Goal: Transaction & Acquisition: Book appointment/travel/reservation

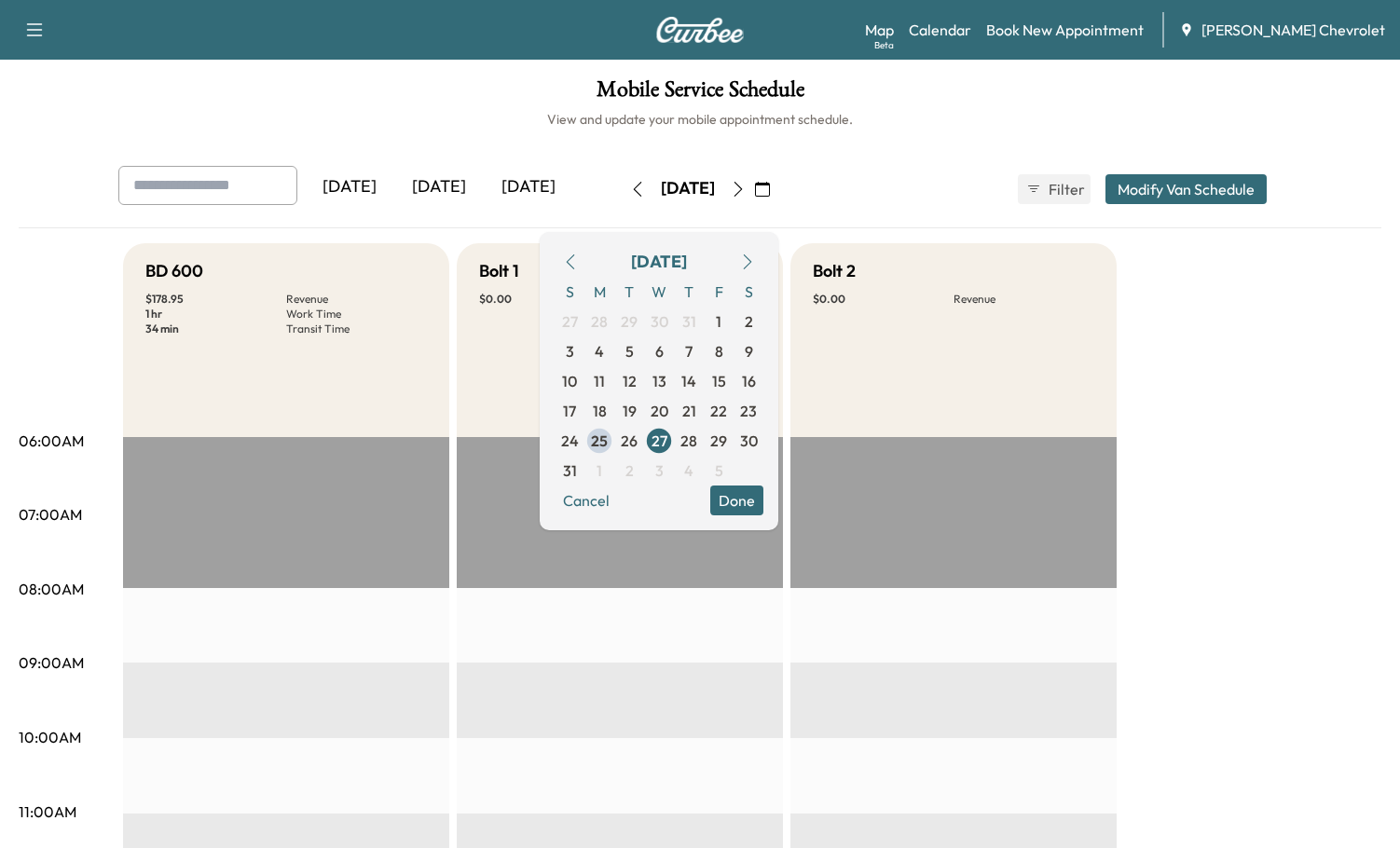
click at [1091, 31] on link "Book New Appointment" at bounding box center [1064, 29] width 157 height 23
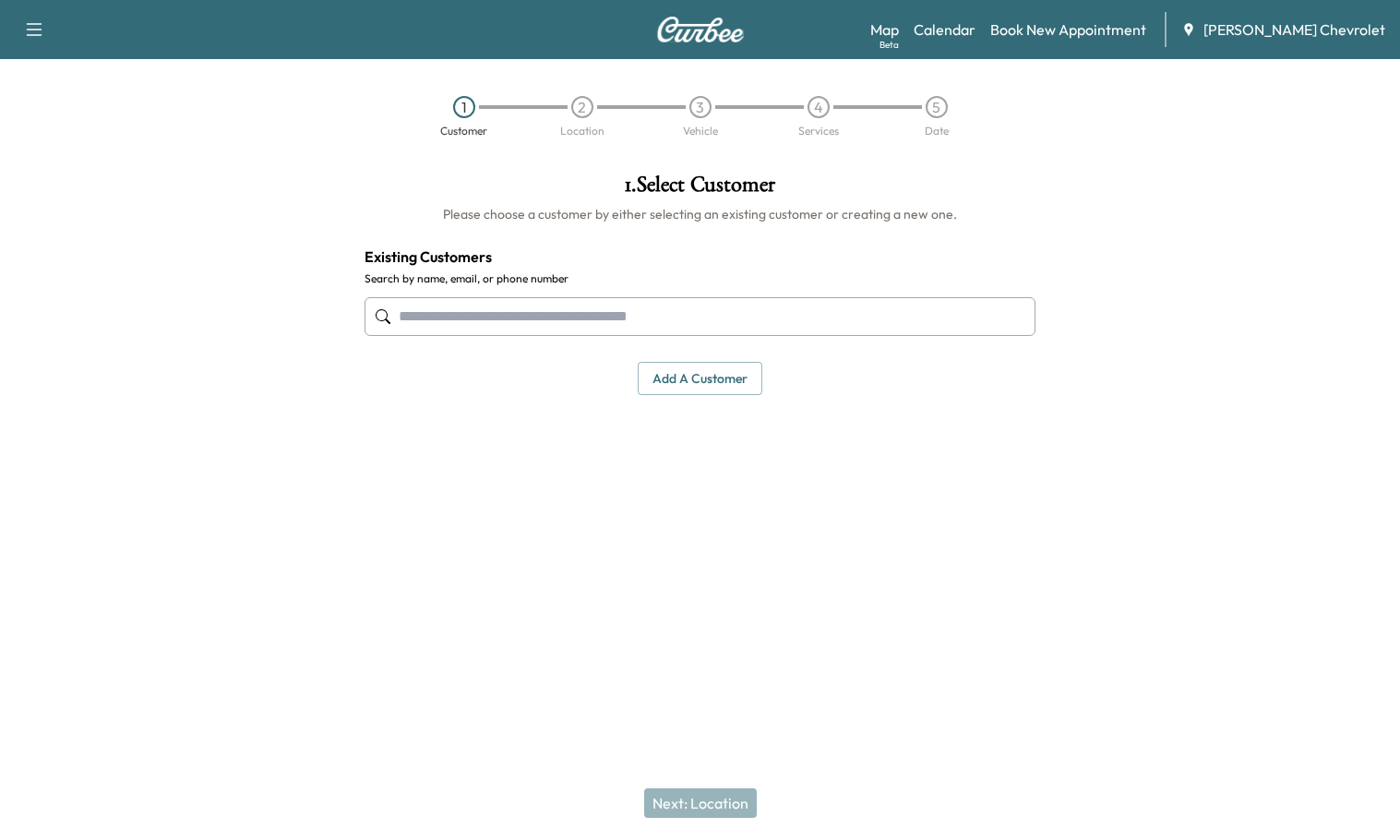
click at [542, 328] on input "text" at bounding box center [700, 317] width 671 height 39
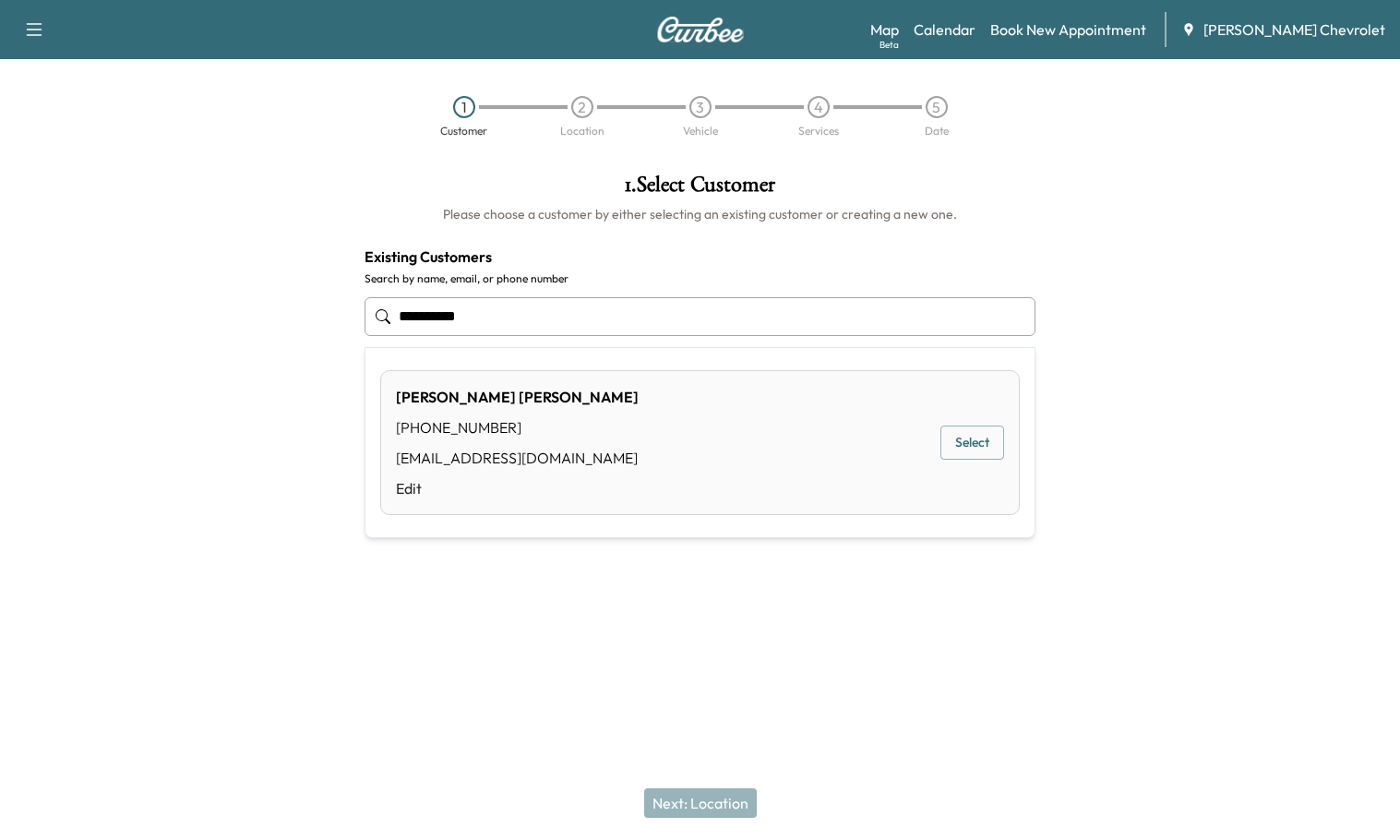
click at [645, 435] on div "[PERSON_NAME] [PHONE_NUMBER] [EMAIL_ADDRESS][DOMAIN_NAME] Edit Select" at bounding box center [700, 442] width 640 height 145
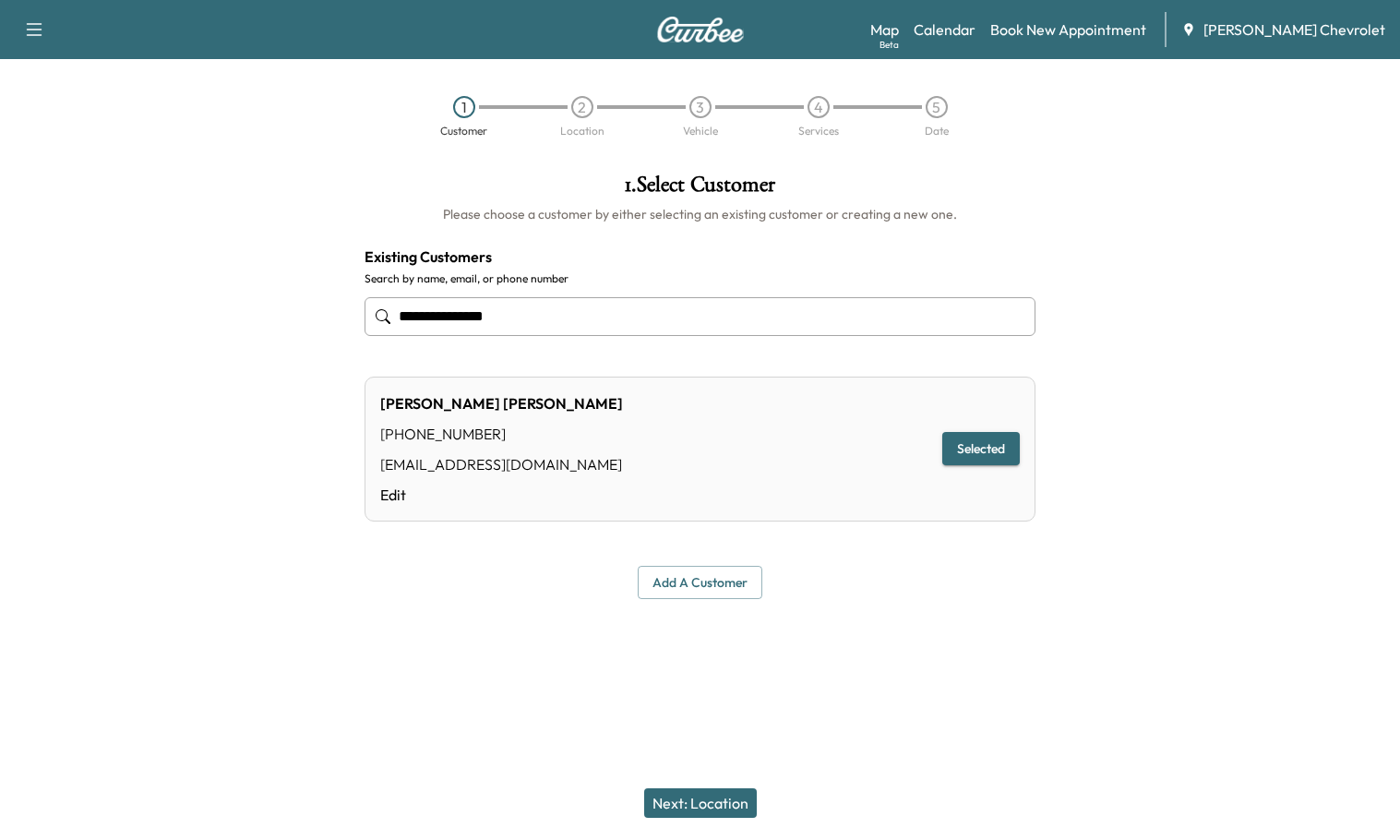
type input "**********"
click at [993, 459] on button "Selected" at bounding box center [981, 448] width 78 height 34
click at [994, 450] on button "Selected" at bounding box center [981, 448] width 78 height 34
click at [734, 795] on button "Next: Location" at bounding box center [701, 803] width 113 height 29
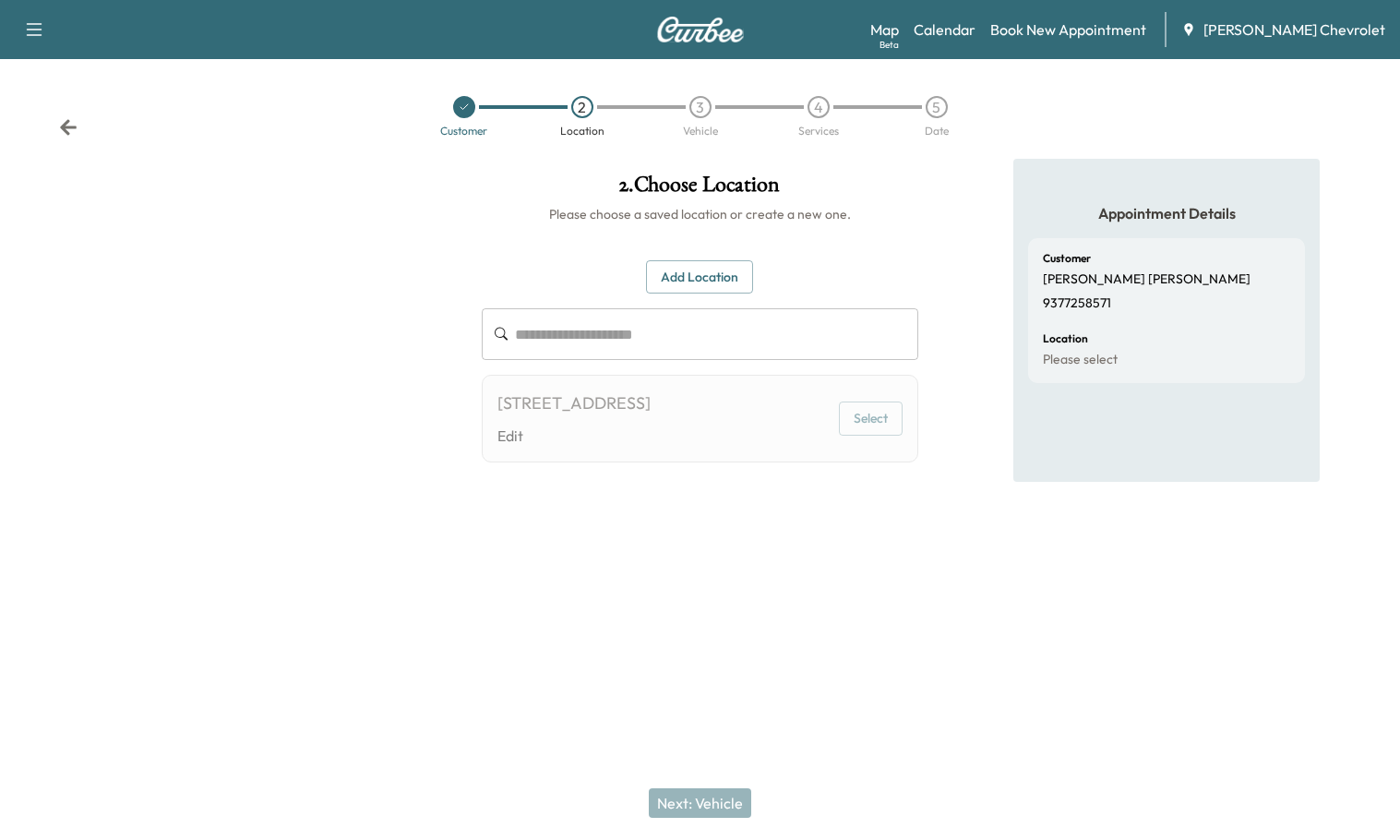
click at [548, 333] on input "text" at bounding box center [717, 333] width 403 height 52
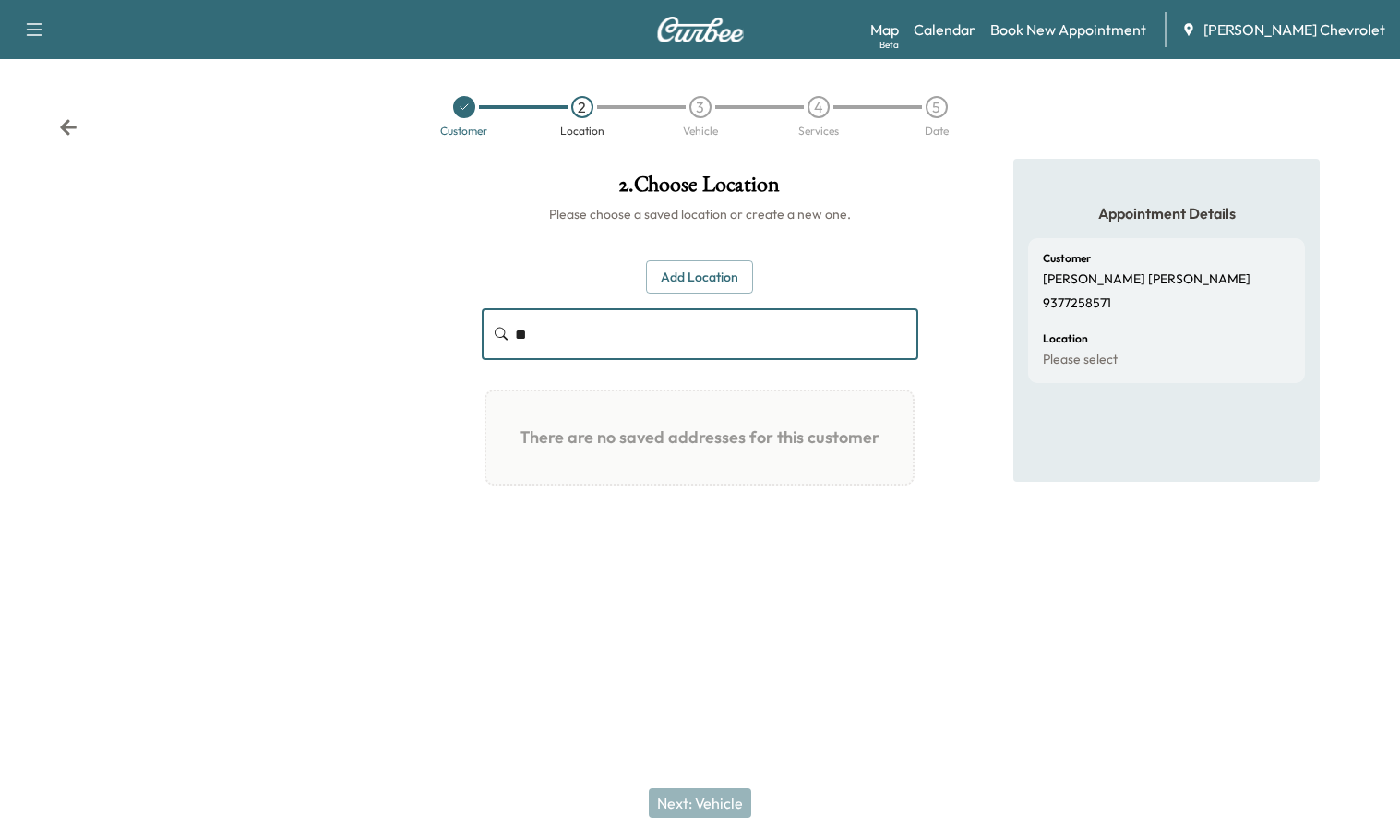
type input "*"
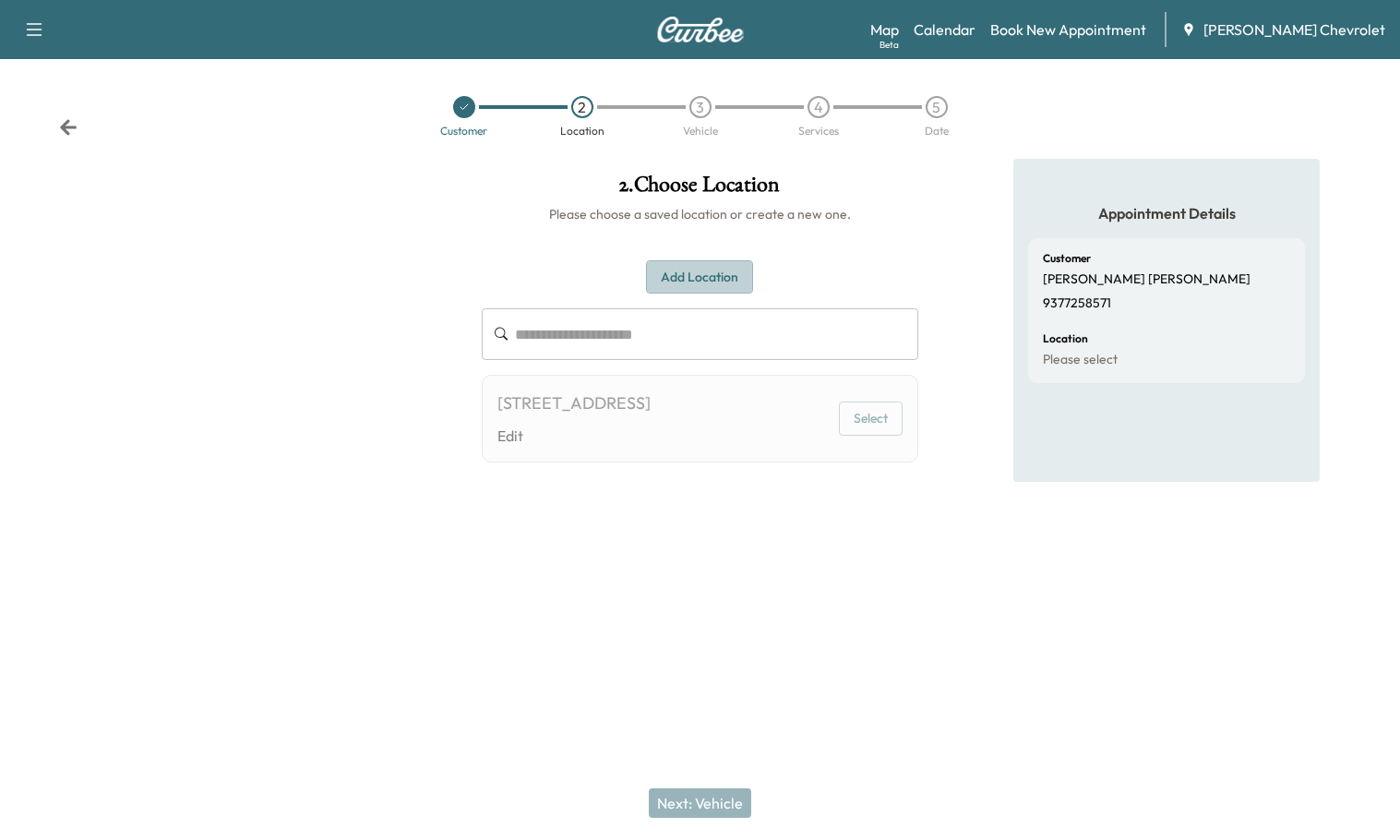
click at [747, 262] on button "Add Location" at bounding box center [700, 277] width 107 height 34
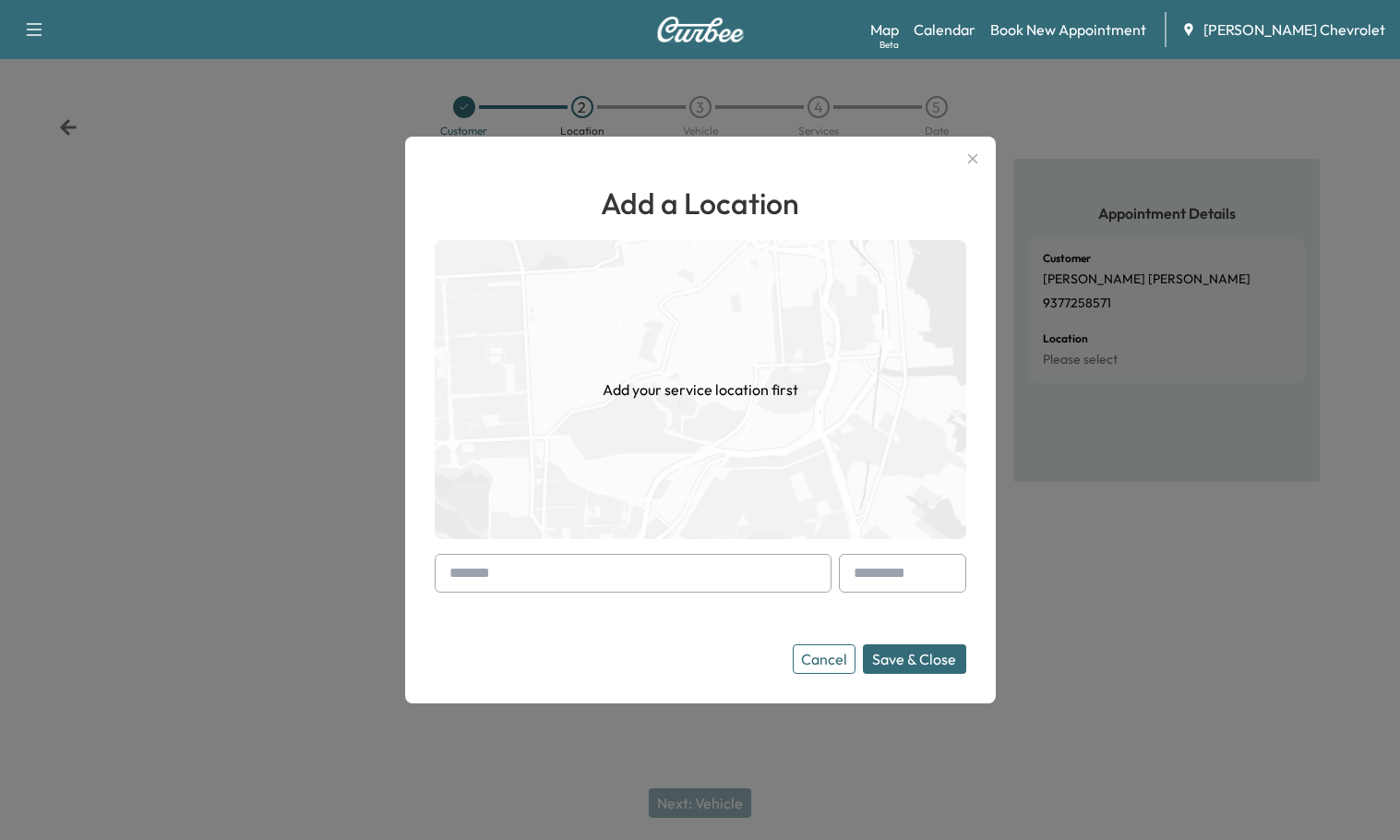
click at [583, 560] on input "text" at bounding box center [633, 574] width 397 height 39
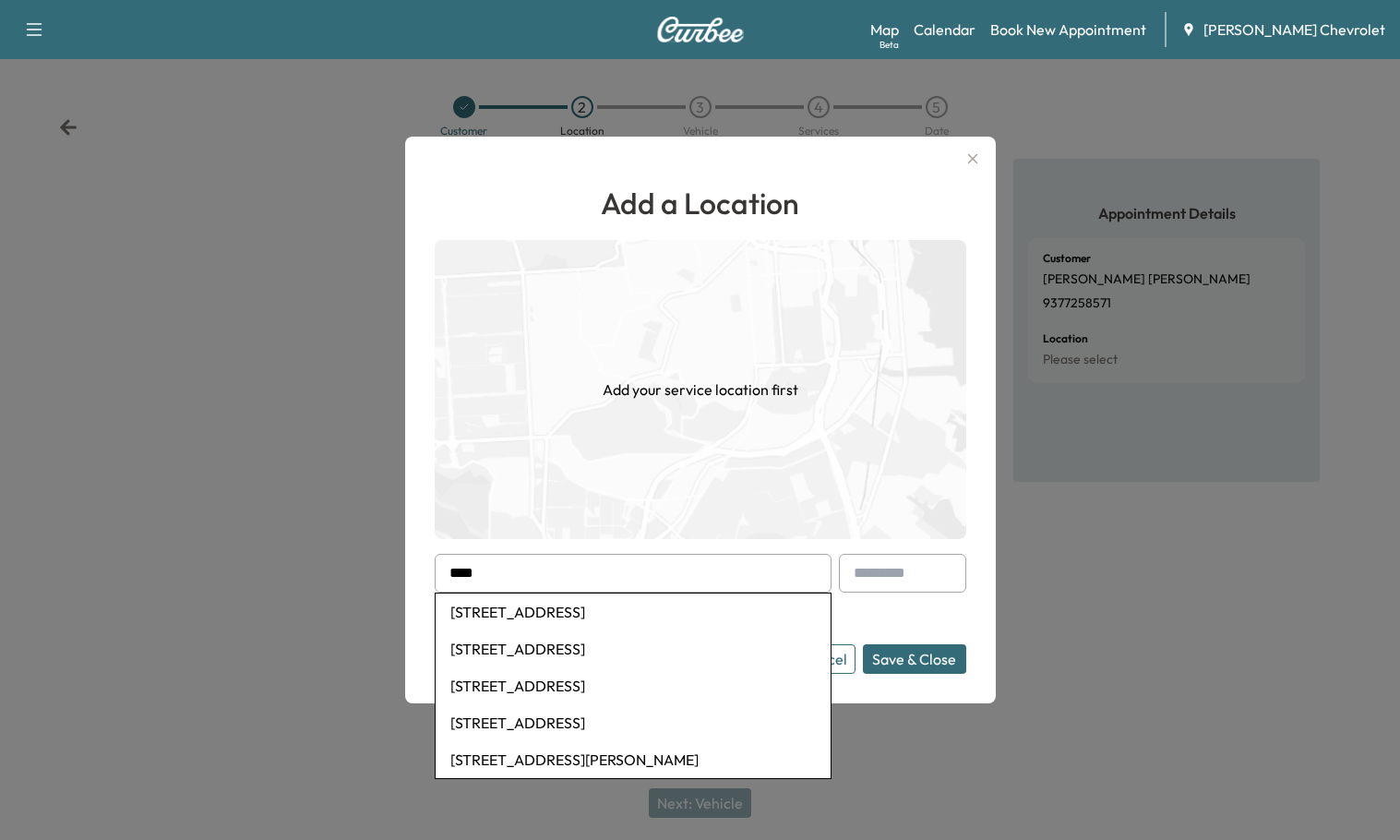
click at [585, 605] on li "[STREET_ADDRESS]" at bounding box center [633, 612] width 395 height 37
type input "**********"
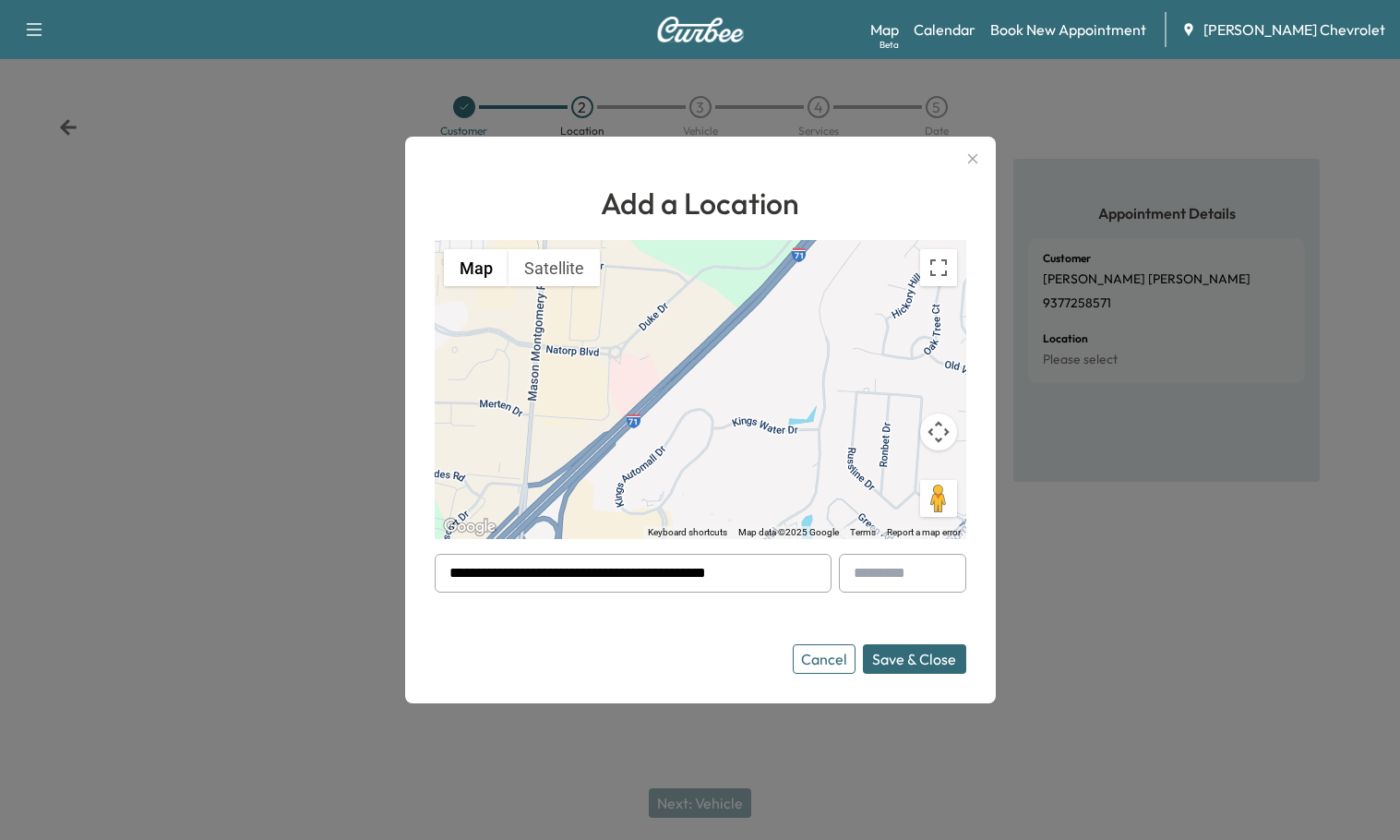
click at [915, 664] on button "Save & Close" at bounding box center [915, 659] width 103 height 29
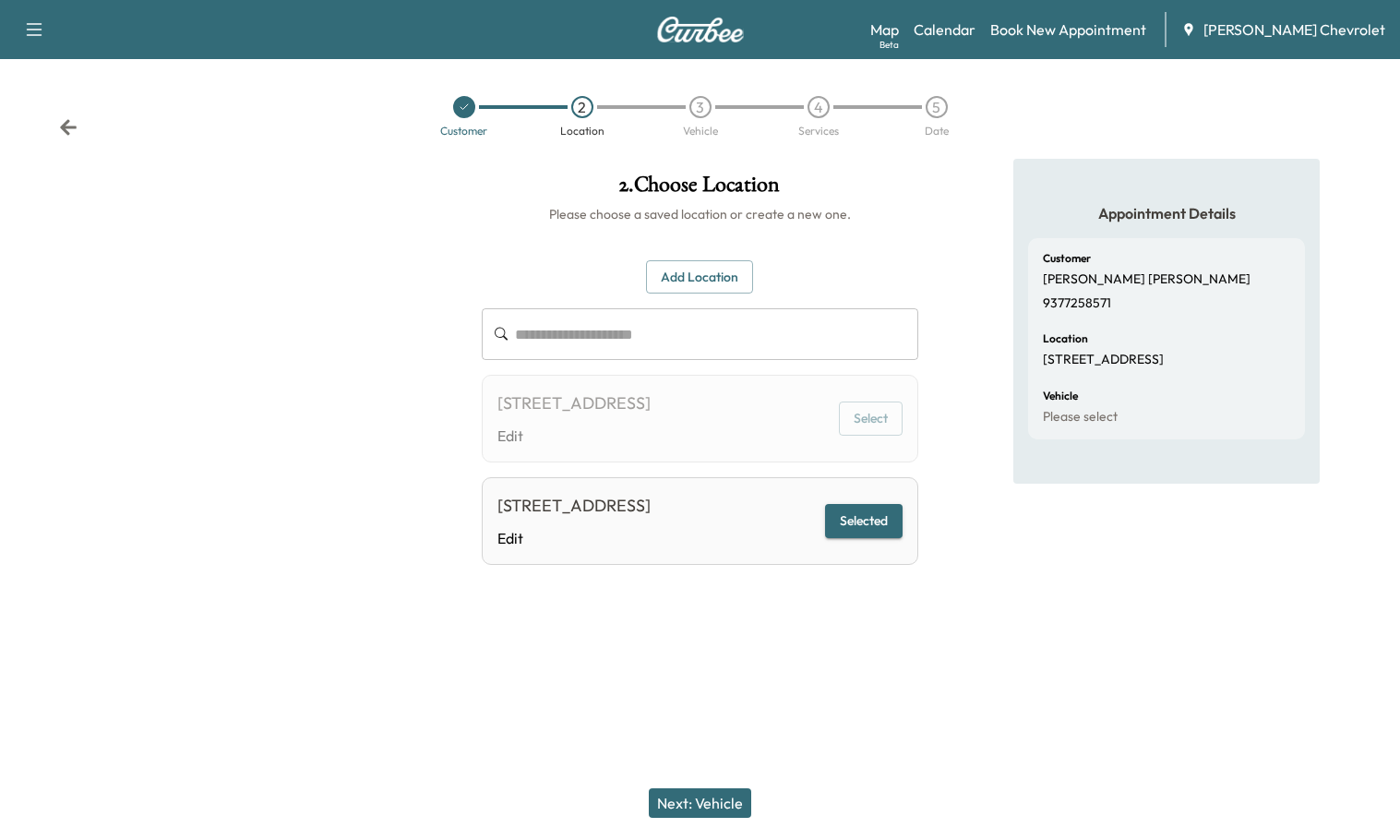
click at [866, 538] on button "Selected" at bounding box center [864, 520] width 78 height 34
click at [689, 806] on button "Next: Vehicle" at bounding box center [699, 803] width 102 height 29
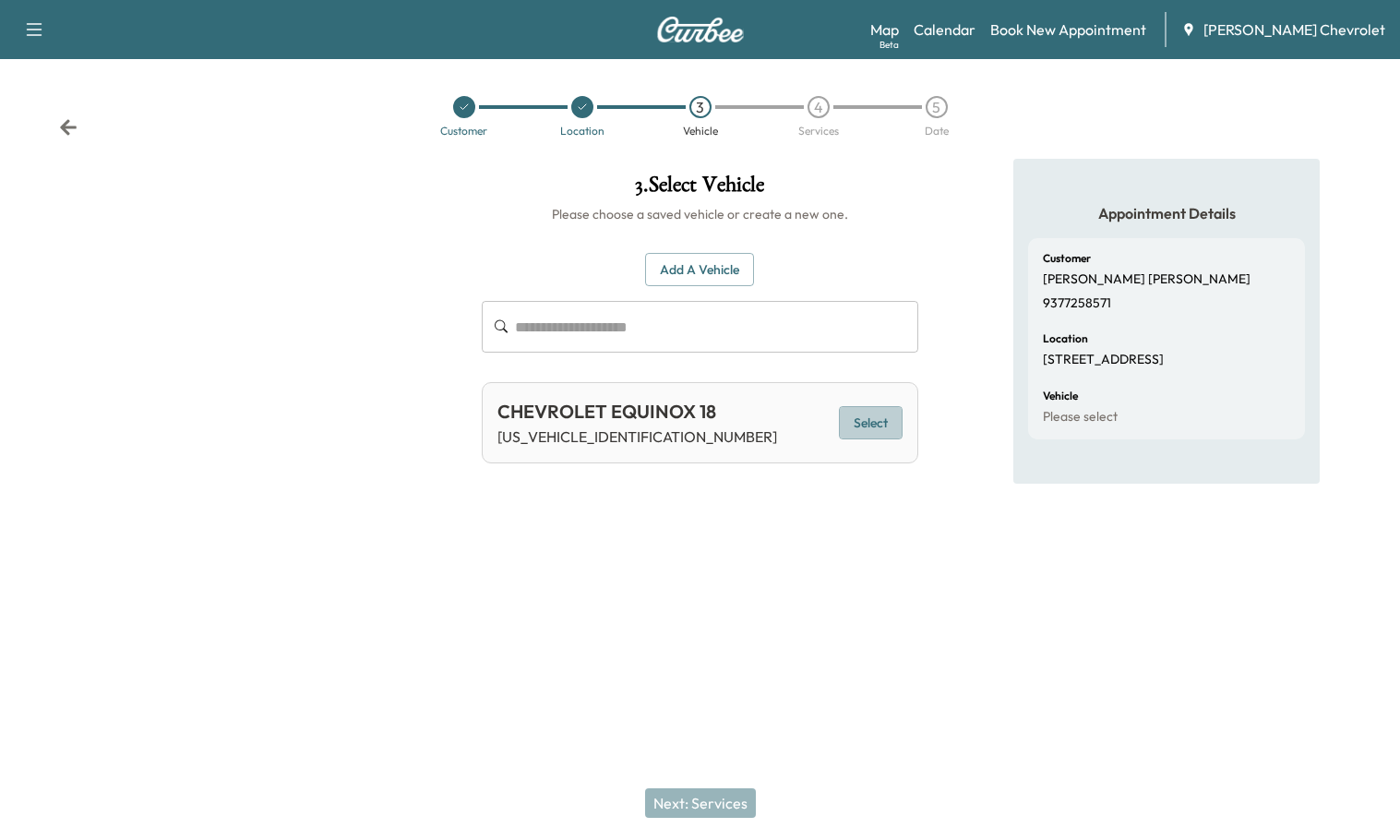
click at [886, 427] on button "Select" at bounding box center [871, 423] width 64 height 34
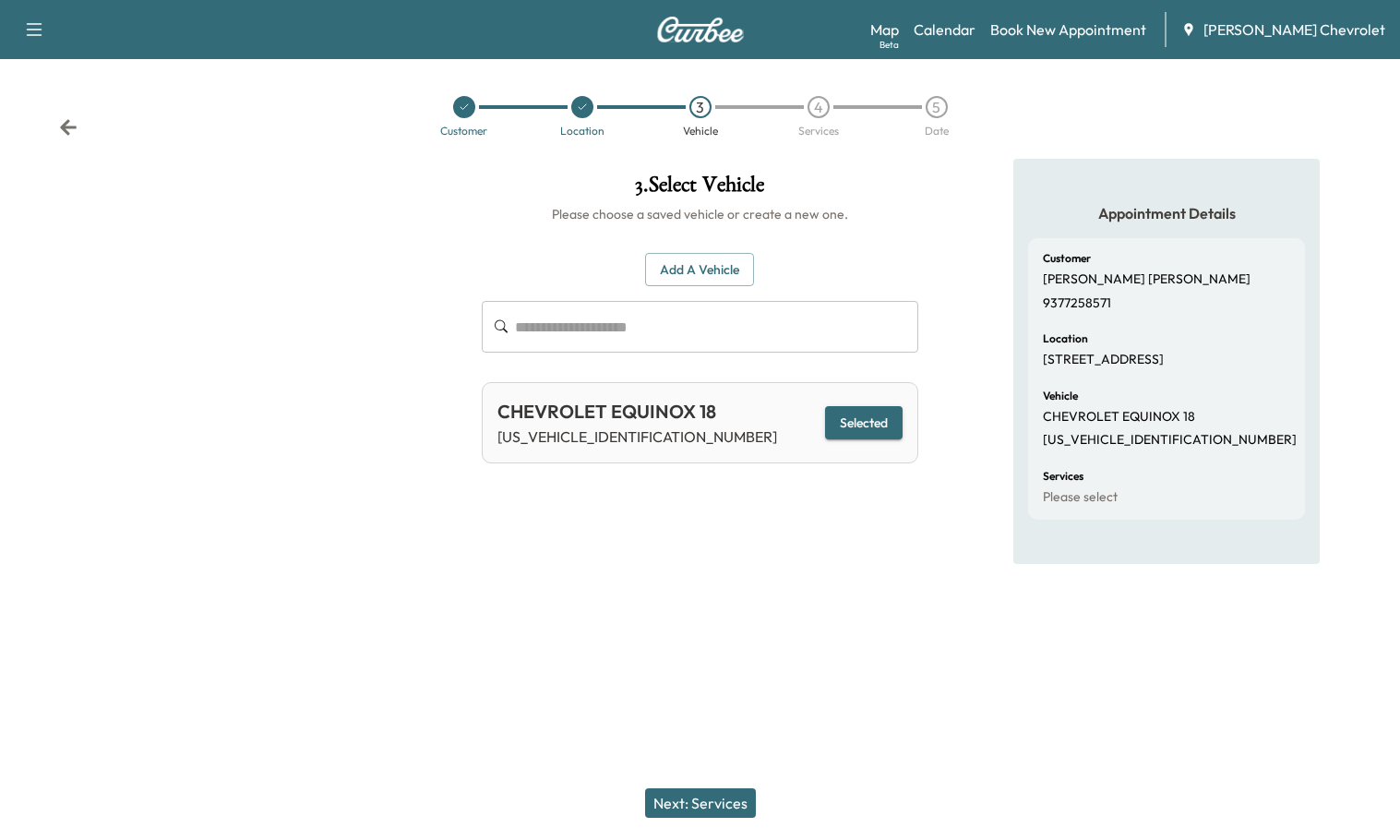
click at [725, 792] on button "Next: Services" at bounding box center [701, 803] width 111 height 29
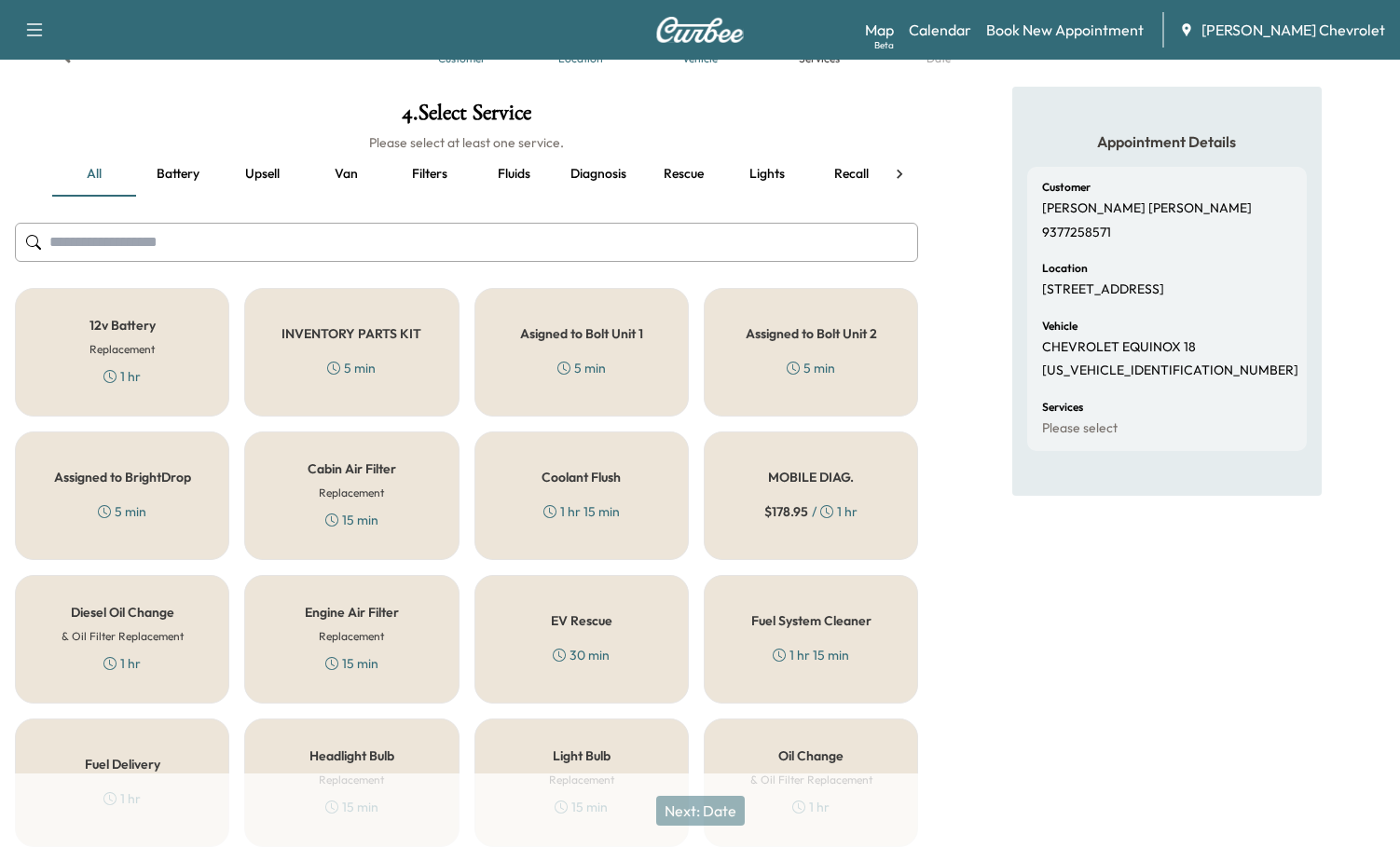
scroll to position [186, 0]
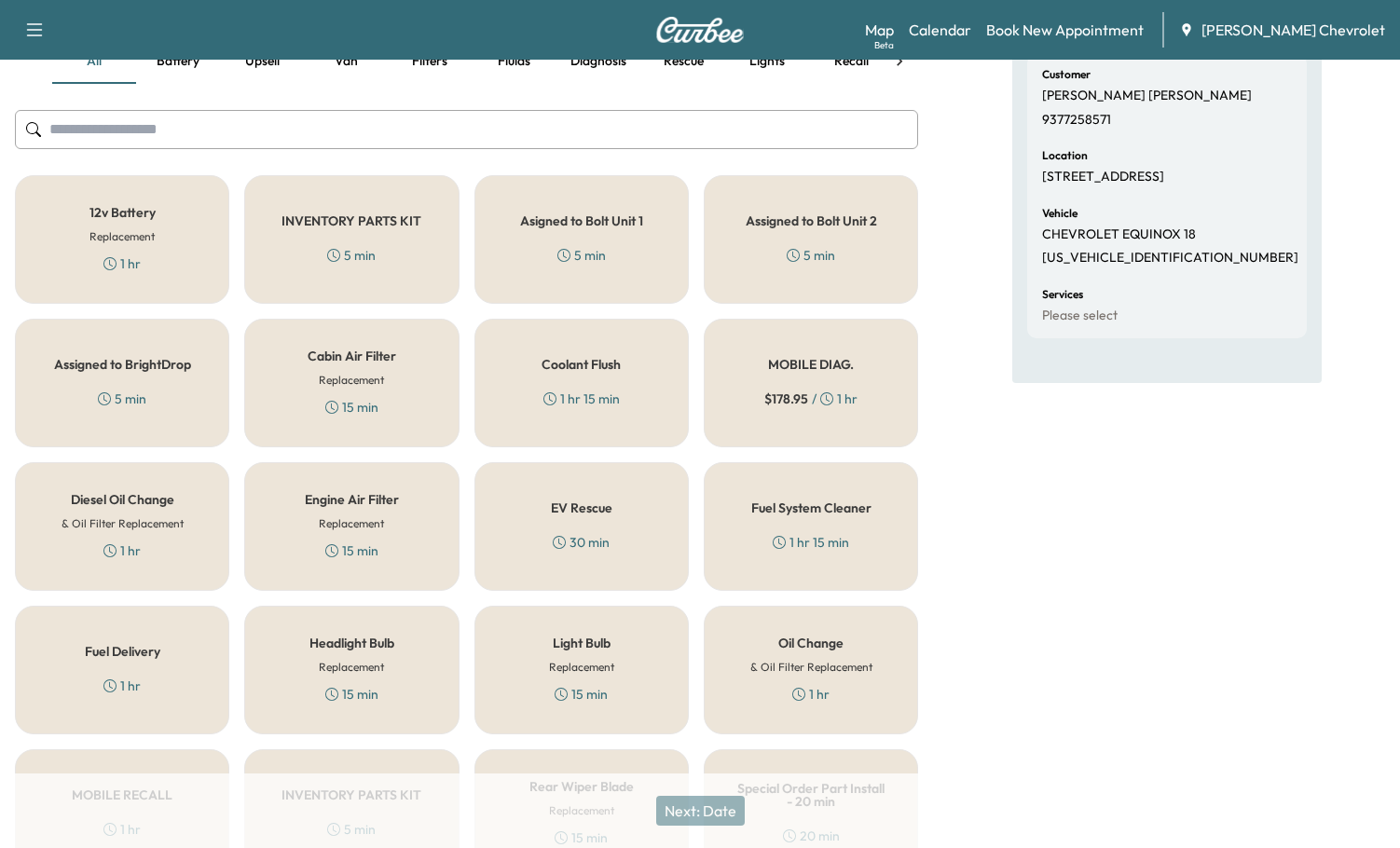
click at [866, 637] on div "Oil Change & Oil Filter Replacement 1 hr" at bounding box center [811, 669] width 214 height 129
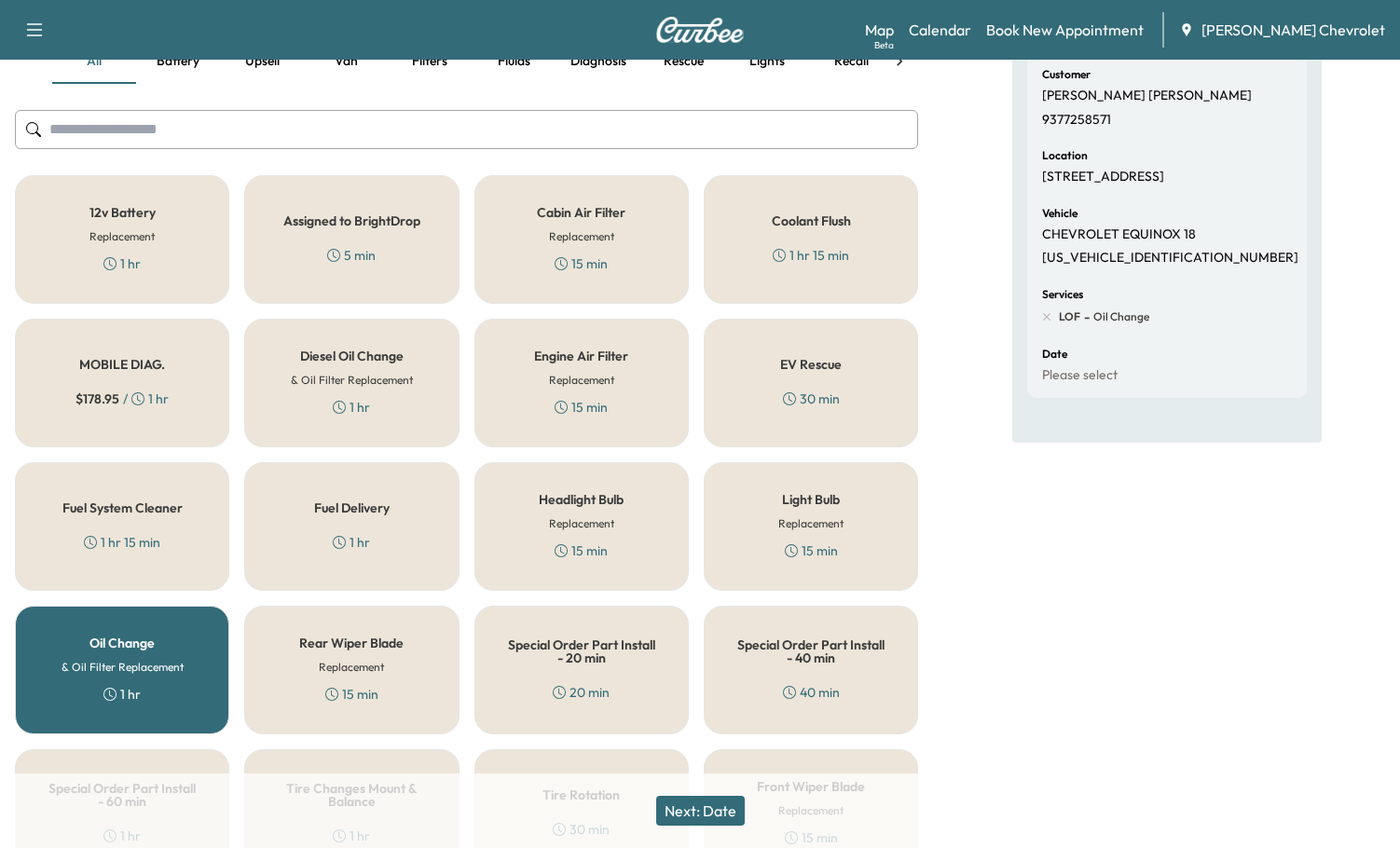
click at [698, 800] on button "Next: Date" at bounding box center [700, 811] width 88 height 29
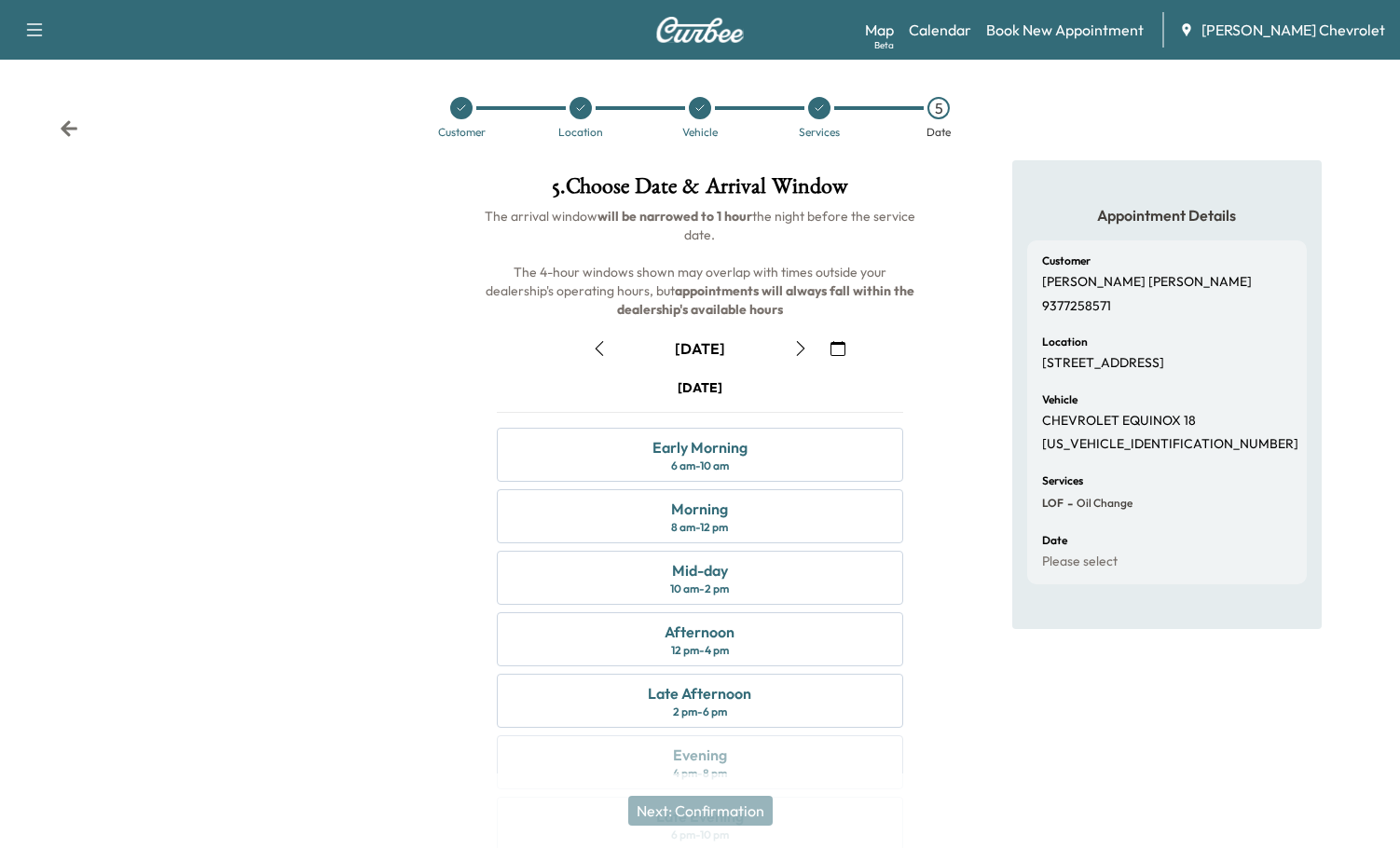
click at [835, 347] on icon "button" at bounding box center [837, 347] width 15 height 15
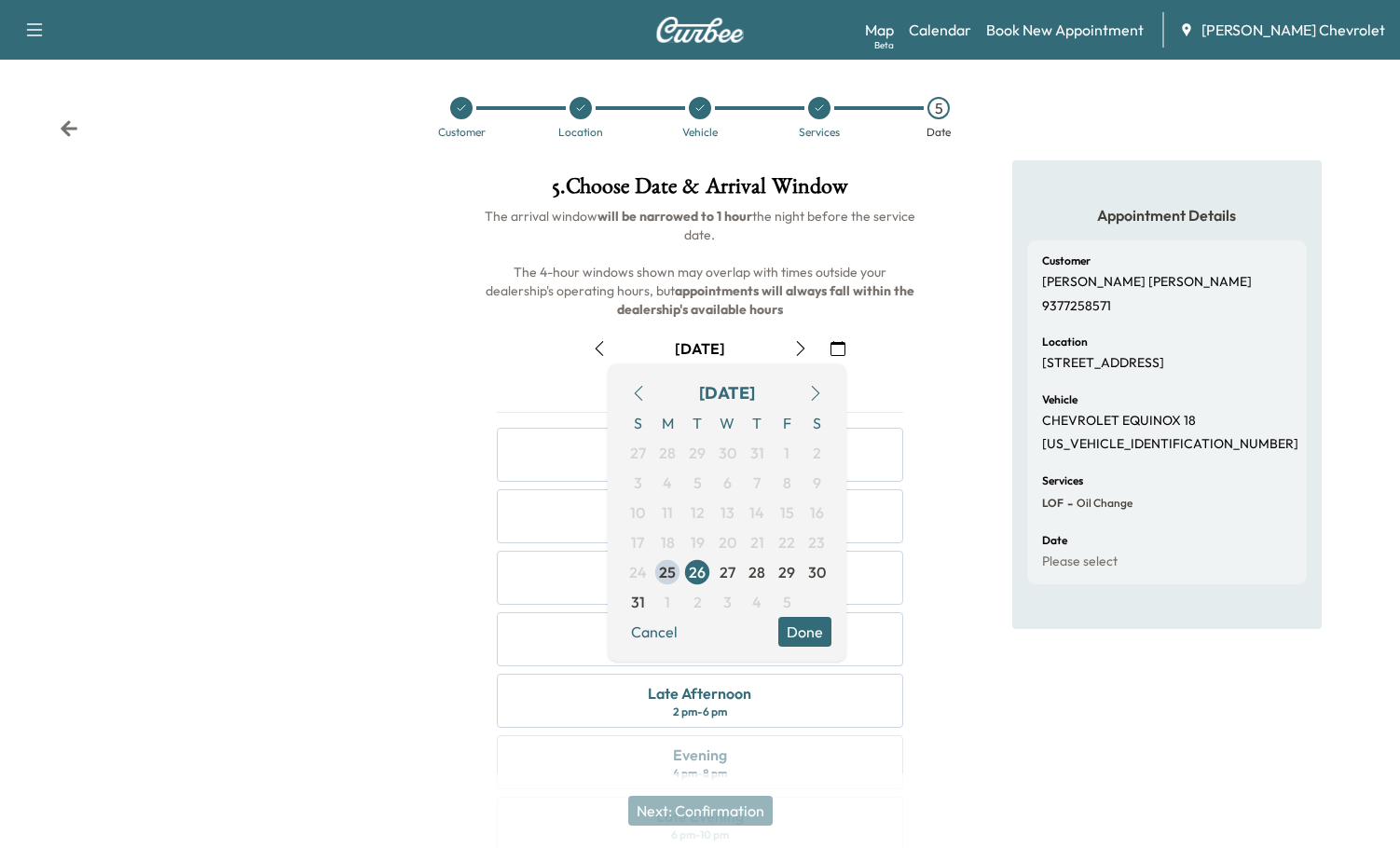
click at [826, 390] on button "button" at bounding box center [816, 393] width 31 height 29
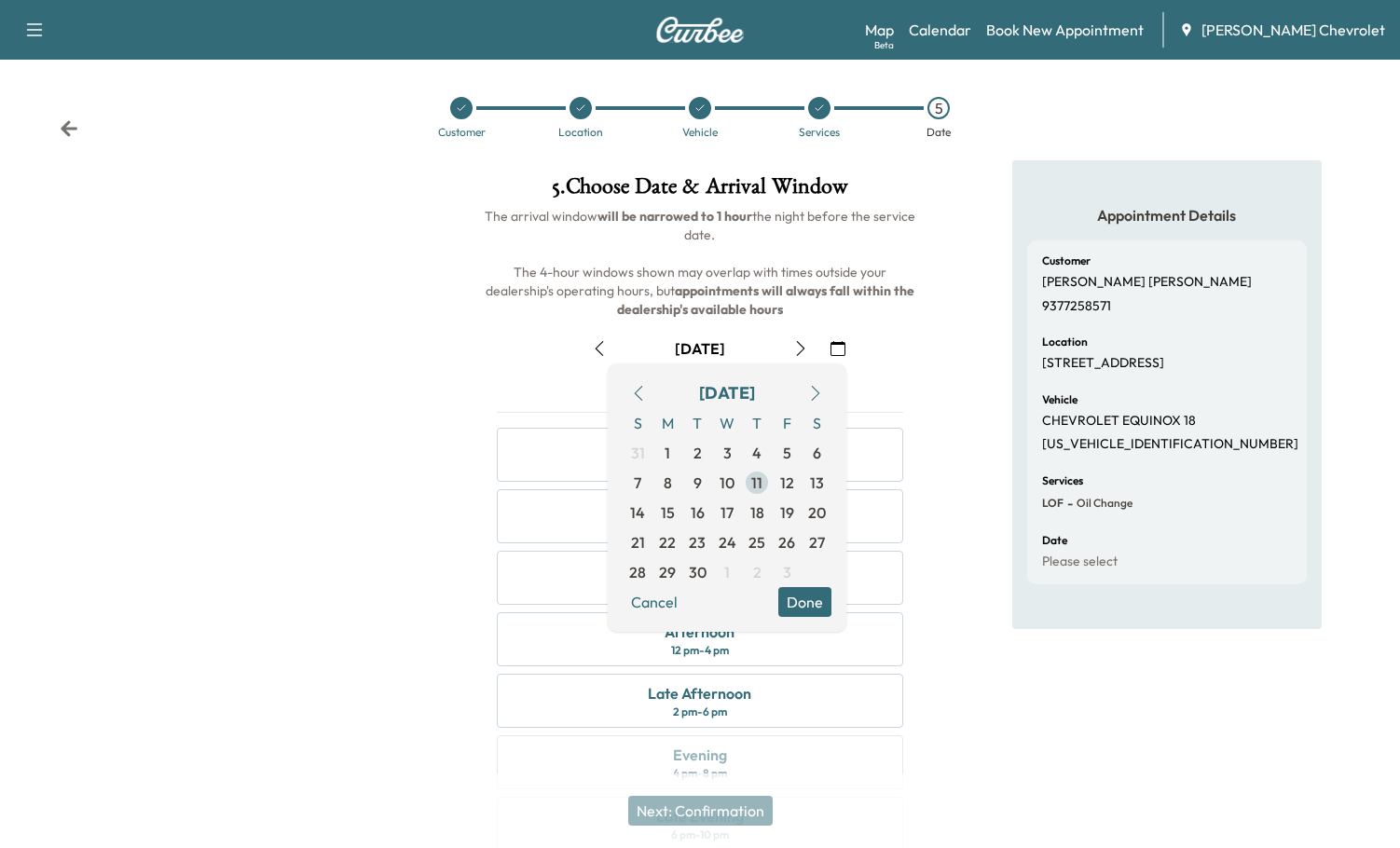
click at [760, 477] on span "11" at bounding box center [756, 482] width 11 height 23
click at [798, 608] on button "Done" at bounding box center [805, 602] width 53 height 29
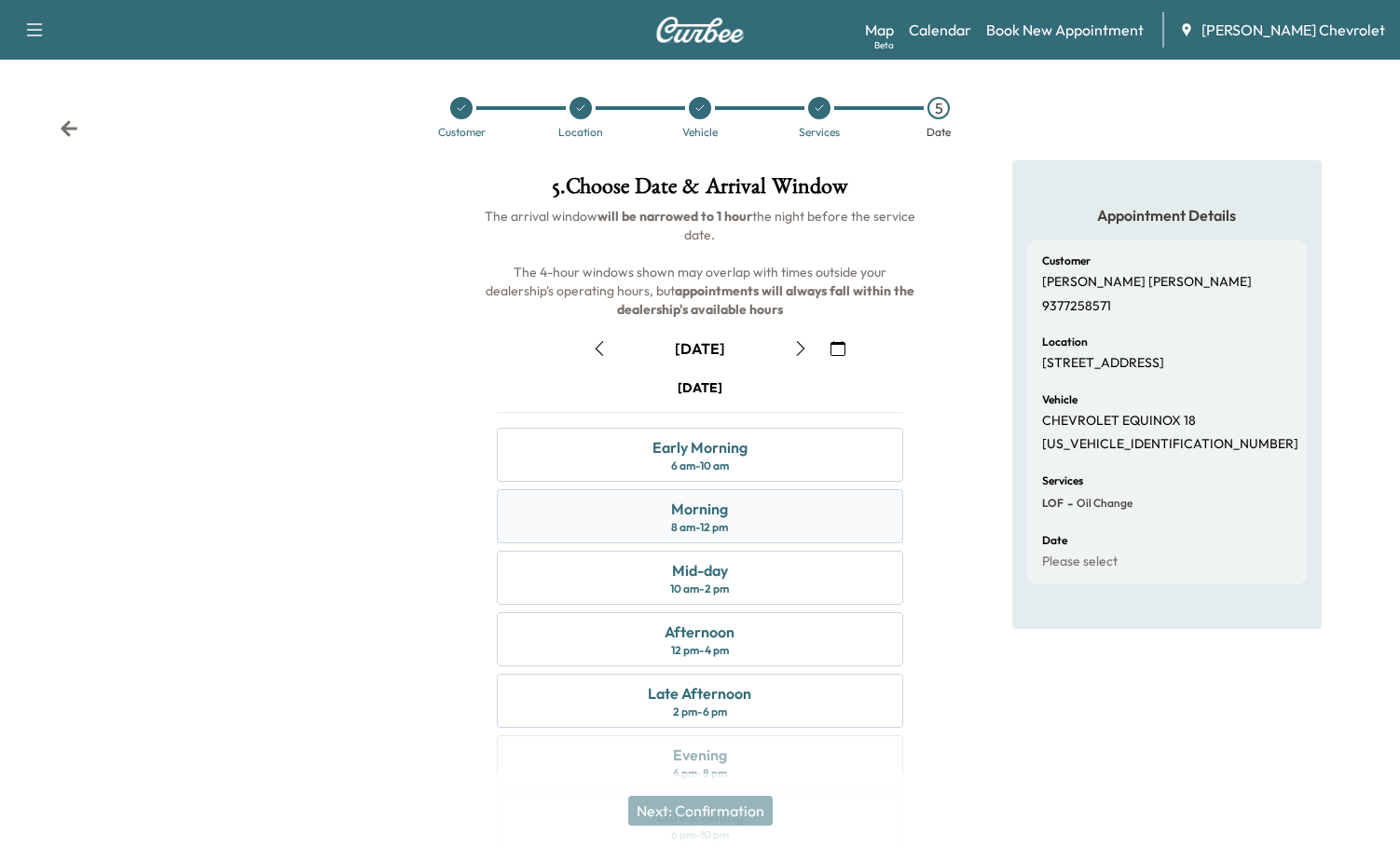
click at [729, 514] on div "Morning 8 am - 12 pm" at bounding box center [700, 515] width 407 height 54
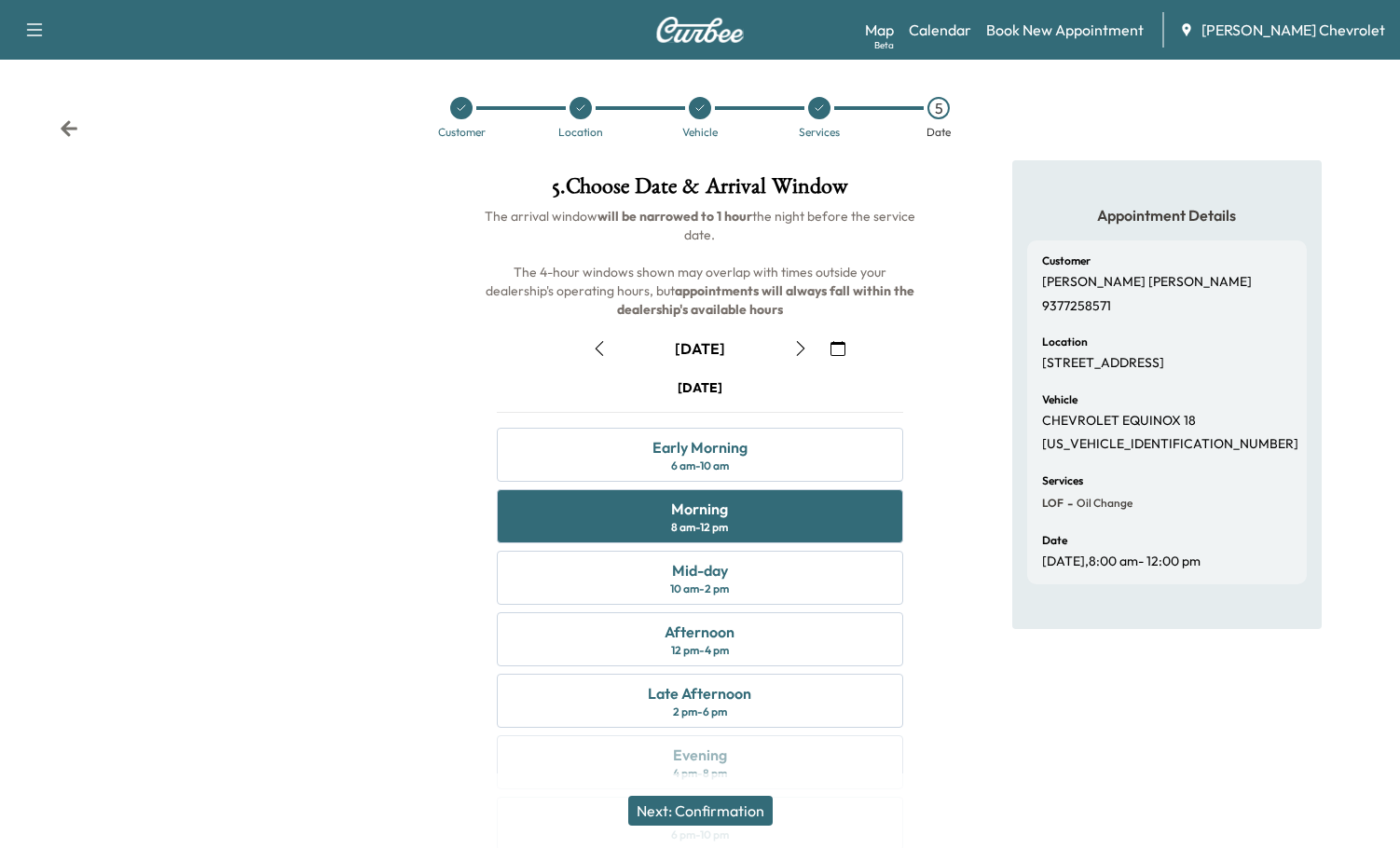
click at [709, 812] on button "Next: Confirmation" at bounding box center [700, 811] width 144 height 29
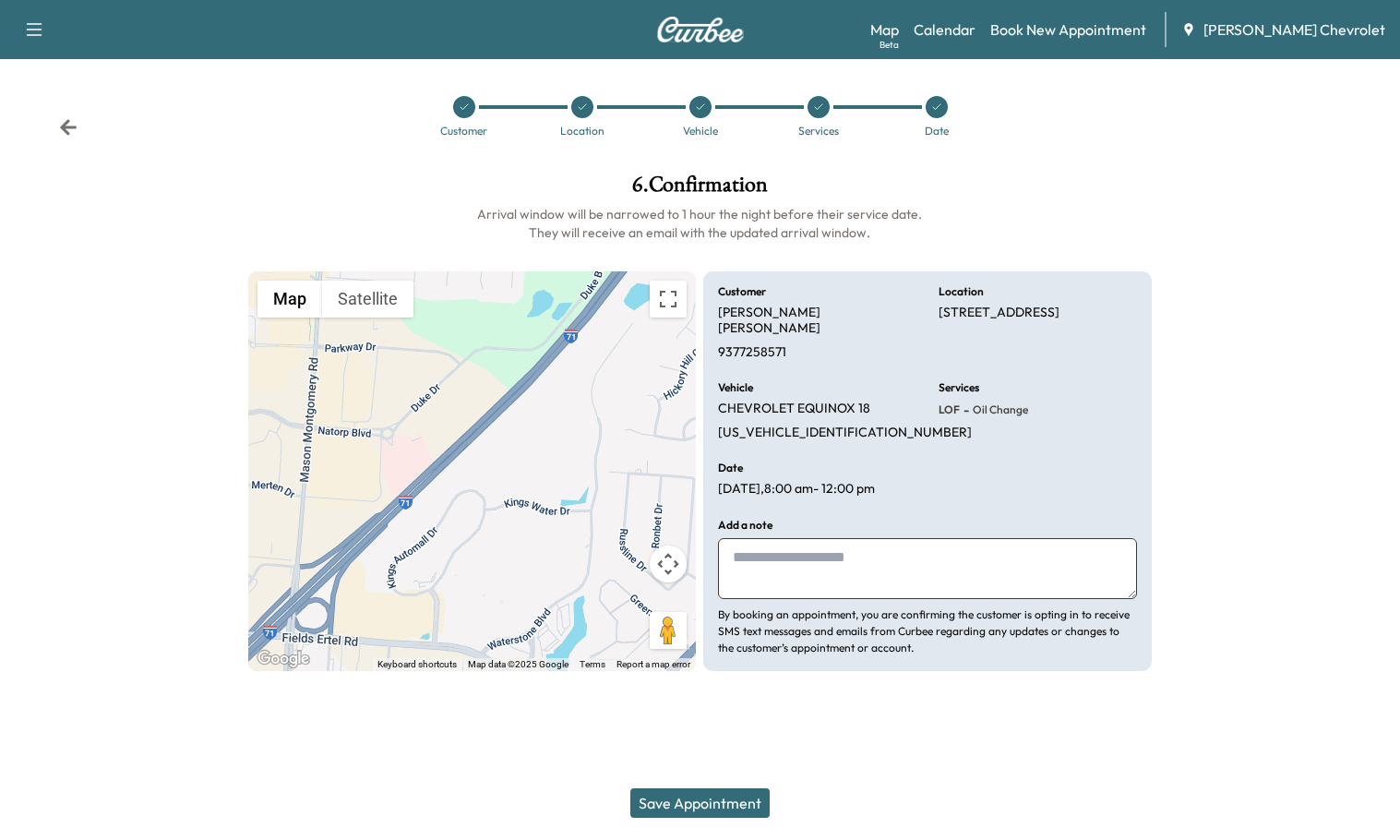
click at [816, 561] on textarea at bounding box center [928, 568] width 419 height 61
click at [1088, 560] on textarea "**********" at bounding box center [928, 568] width 419 height 61
type textarea "**********"
click at [742, 802] on button "Save Appointment" at bounding box center [699, 803] width 139 height 29
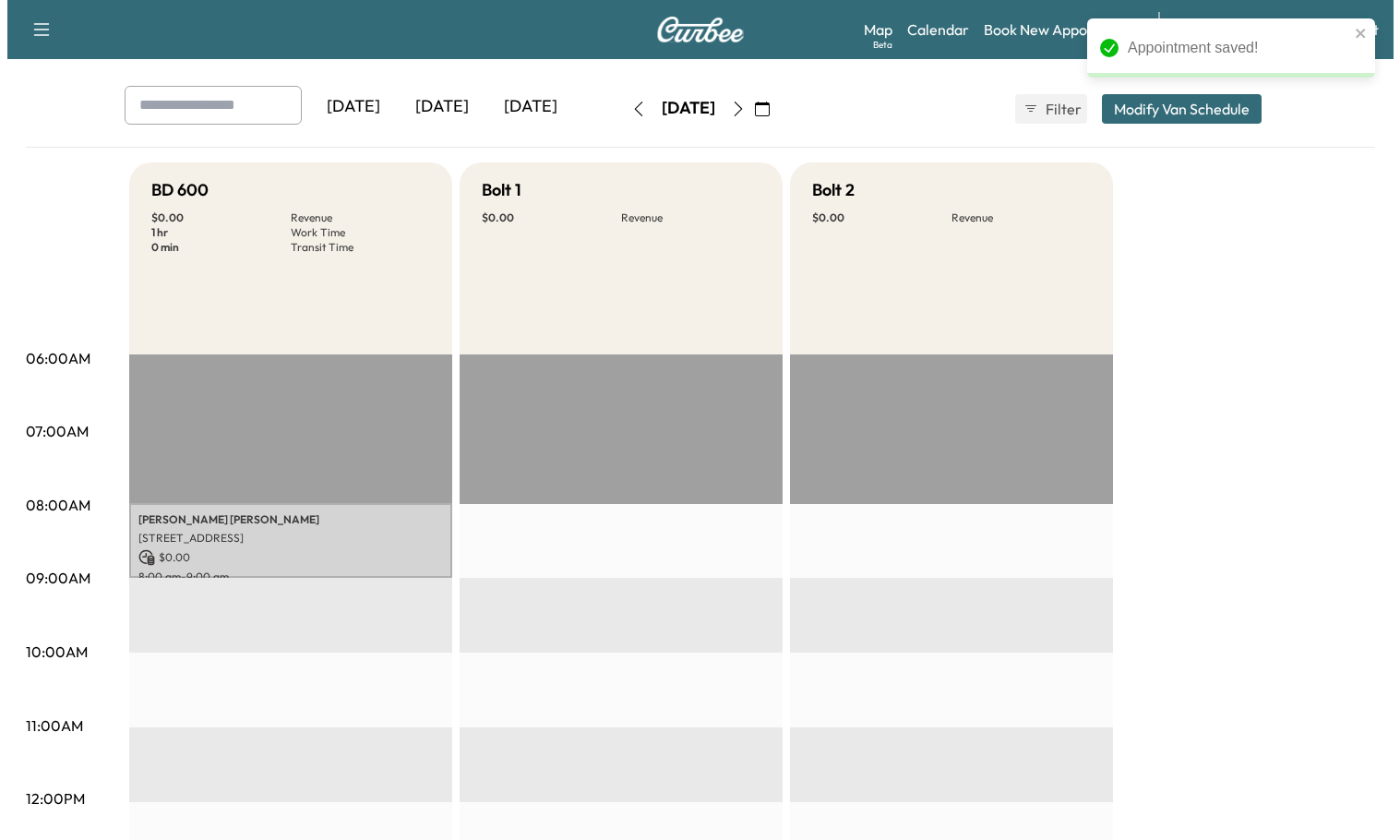
scroll to position [185, 0]
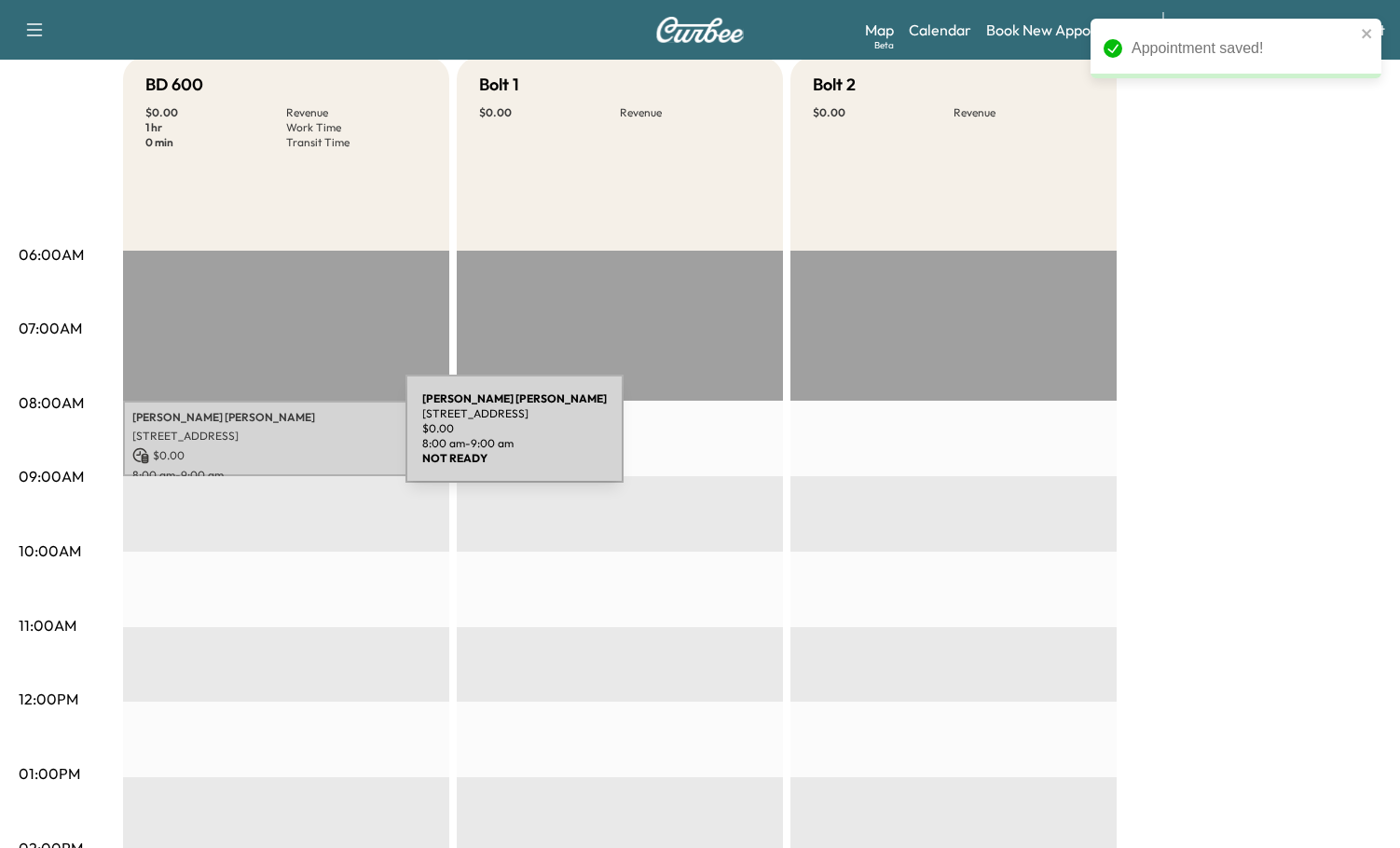
click at [265, 439] on p "[STREET_ADDRESS]" at bounding box center [286, 436] width 307 height 15
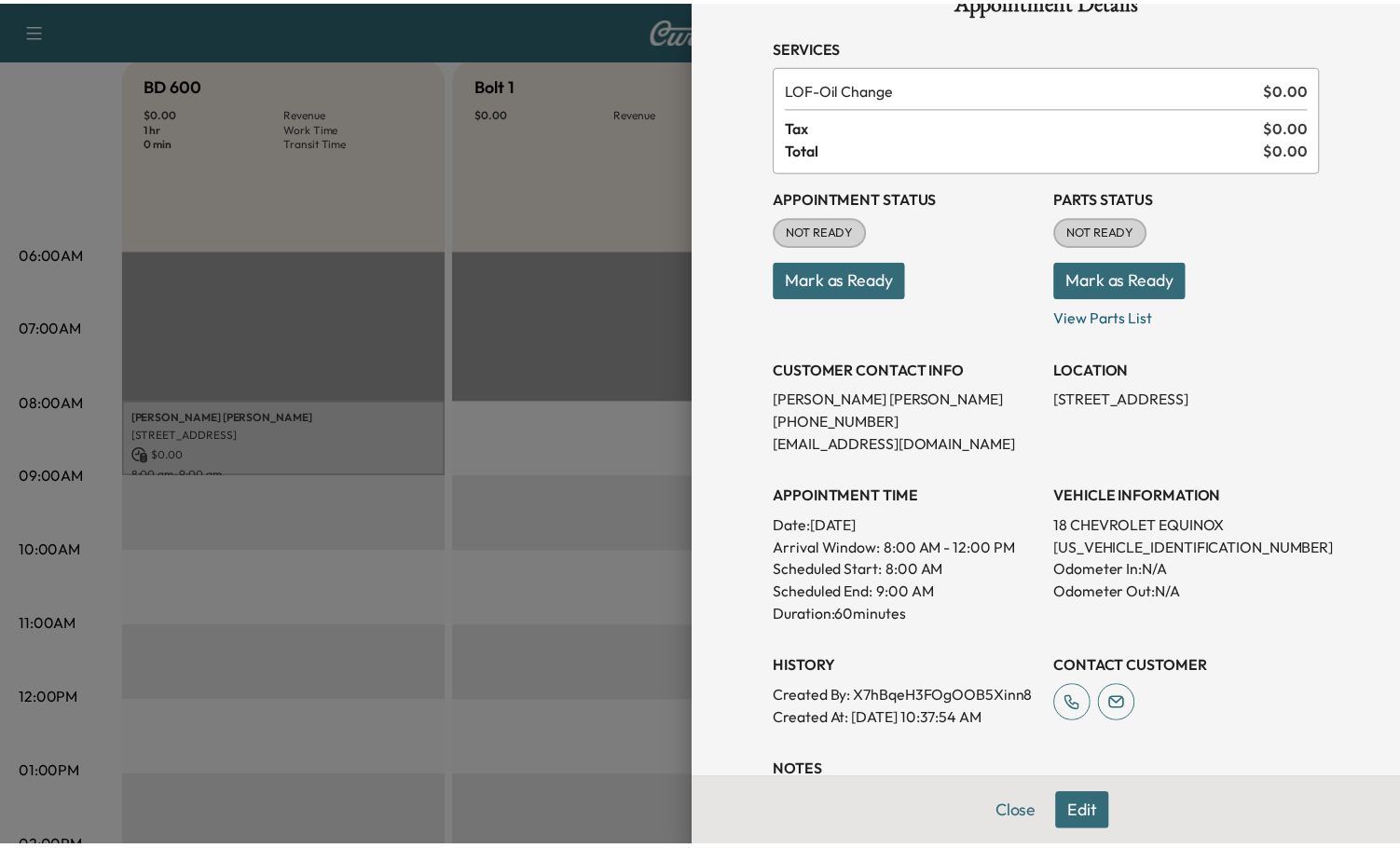
scroll to position [93, 0]
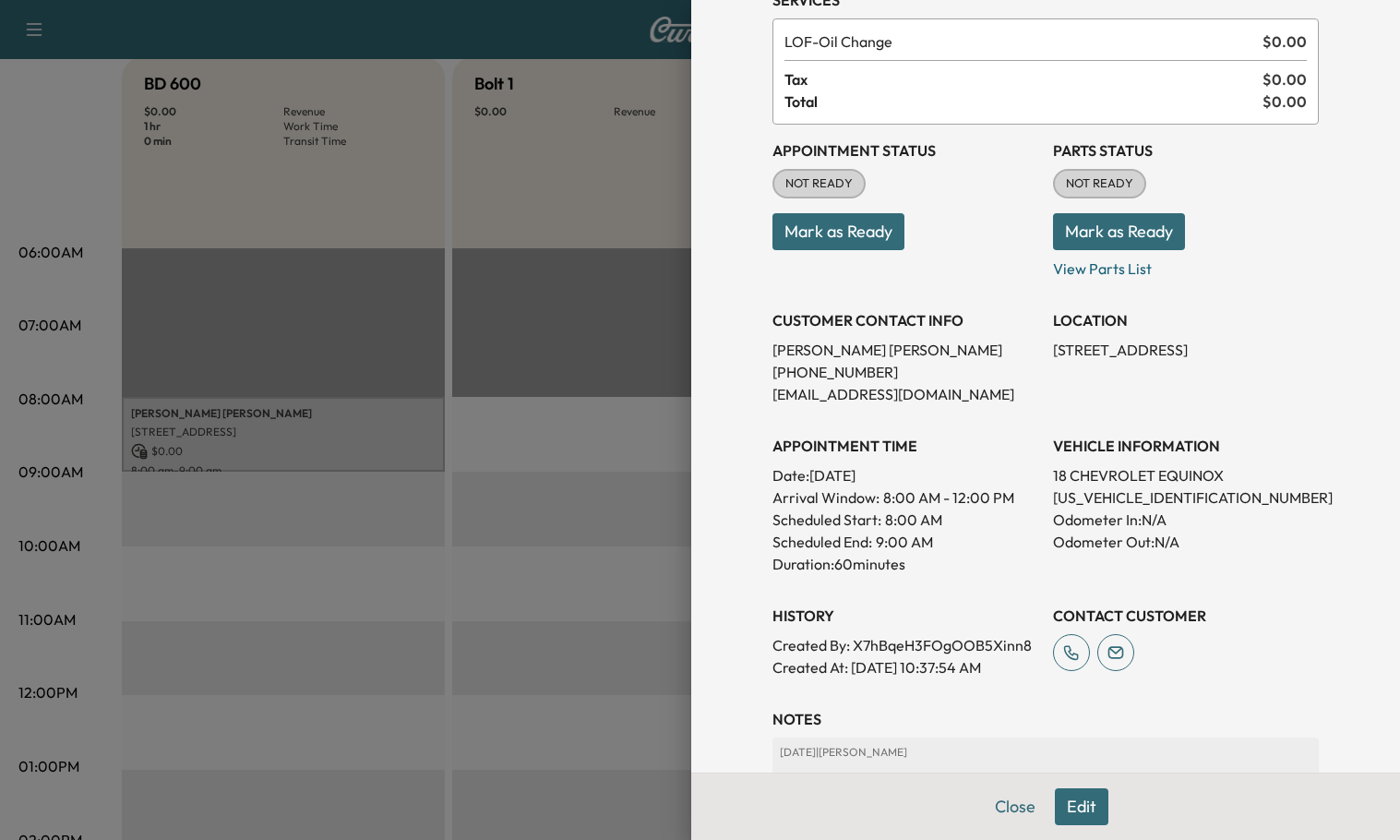
click at [1005, 811] on button "Close" at bounding box center [1015, 807] width 64 height 37
